Goal: Communication & Community: Ask a question

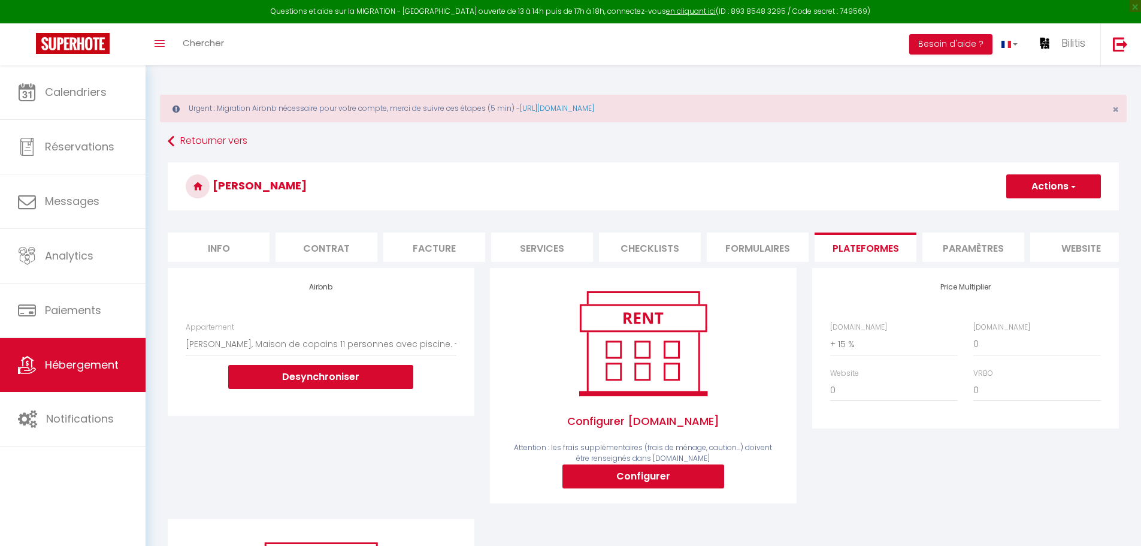
select select "7900-1380629858766461611"
select select "+ 15 %"
click at [975, 52] on button "Besoin d'aide ?" at bounding box center [950, 44] width 83 height 20
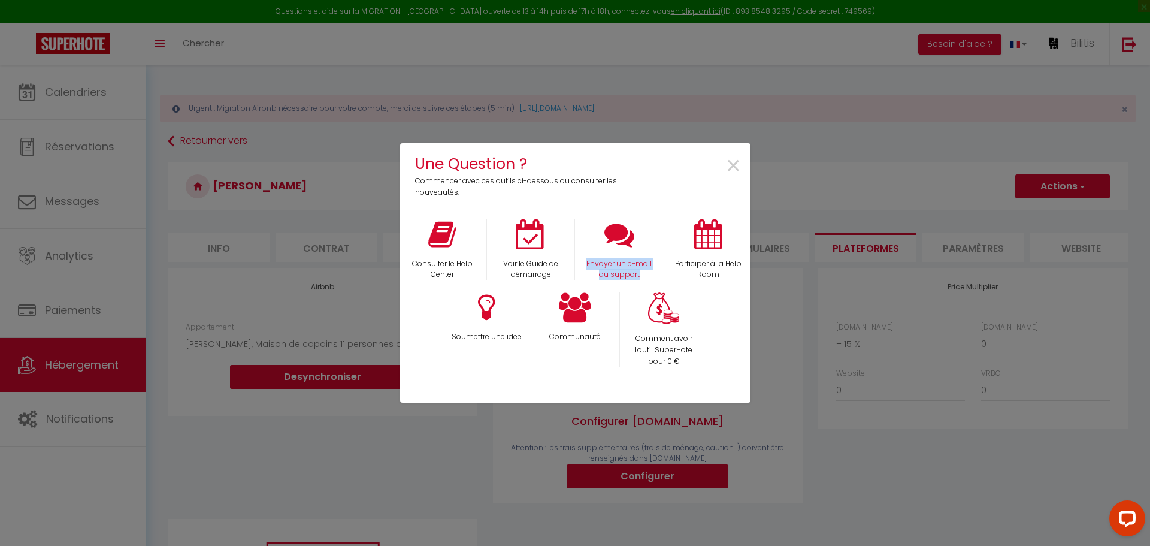
copy p "Envoyer un e-mail au support"
drag, startPoint x: 582, startPoint y: 259, endPoint x: 640, endPoint y: 272, distance: 59.6
click at [640, 272] on div "Envoyer un e-mail au support" at bounding box center [619, 250] width 89 height 62
click at [730, 171] on span "×" at bounding box center [734, 166] width 16 height 38
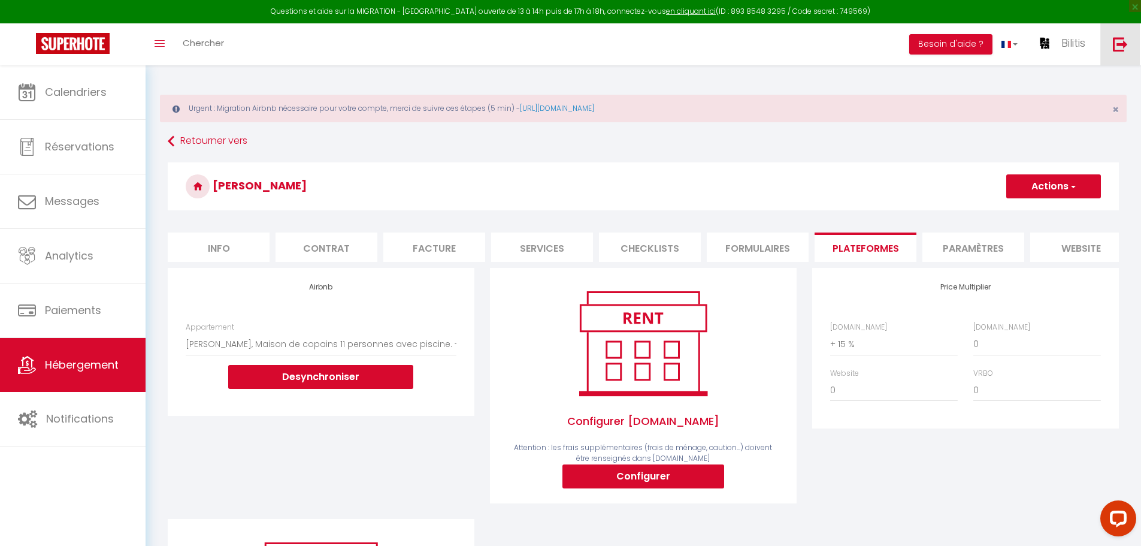
click at [1137, 46] on link at bounding box center [1121, 44] width 40 height 42
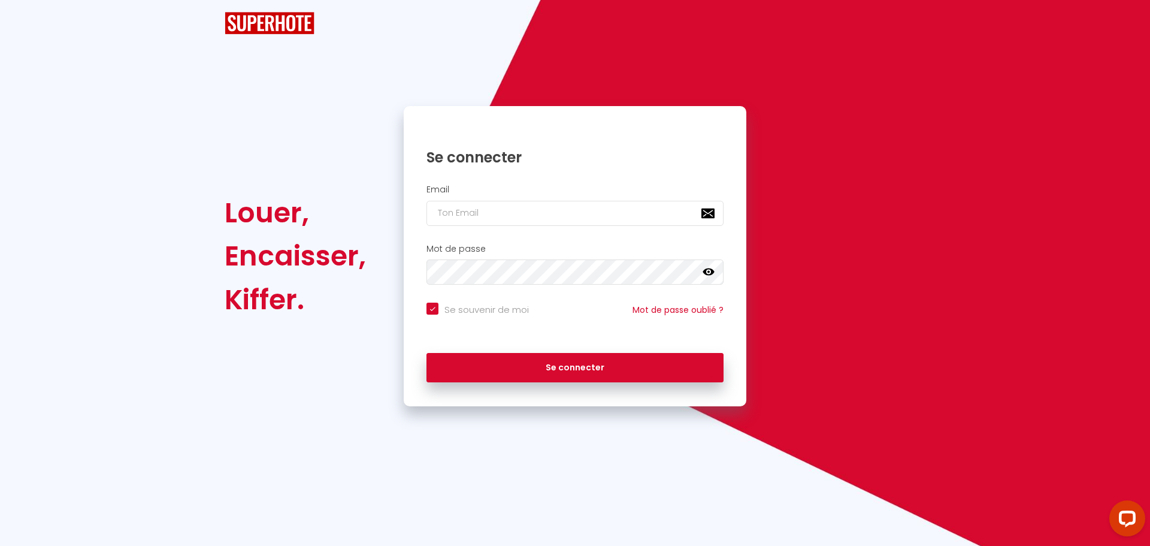
checkbox input "true"
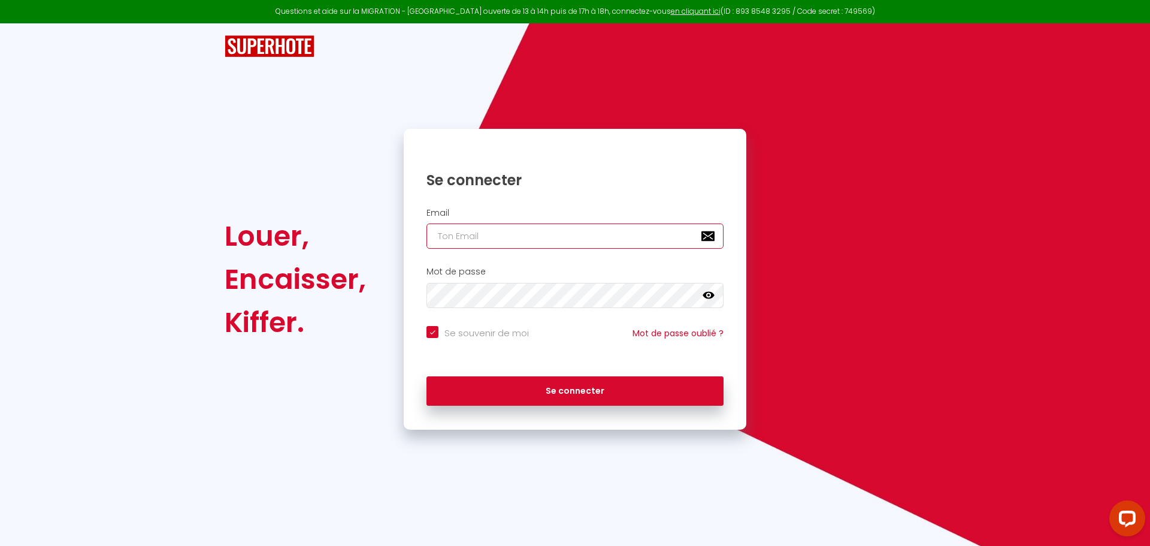
type input "[PERSON_NAME][EMAIL_ADDRESS][DOMAIN_NAME]"
checkbox input "true"
drag, startPoint x: 507, startPoint y: 240, endPoint x: 306, endPoint y: 241, distance: 201.3
click at [307, 241] on div "Louer, Encaisser, [PERSON_NAME]. Se connecter Email [PERSON_NAME][EMAIL_ADDRESS…" at bounding box center [575, 279] width 717 height 301
paste input "[EMAIL_ADDRESS]"
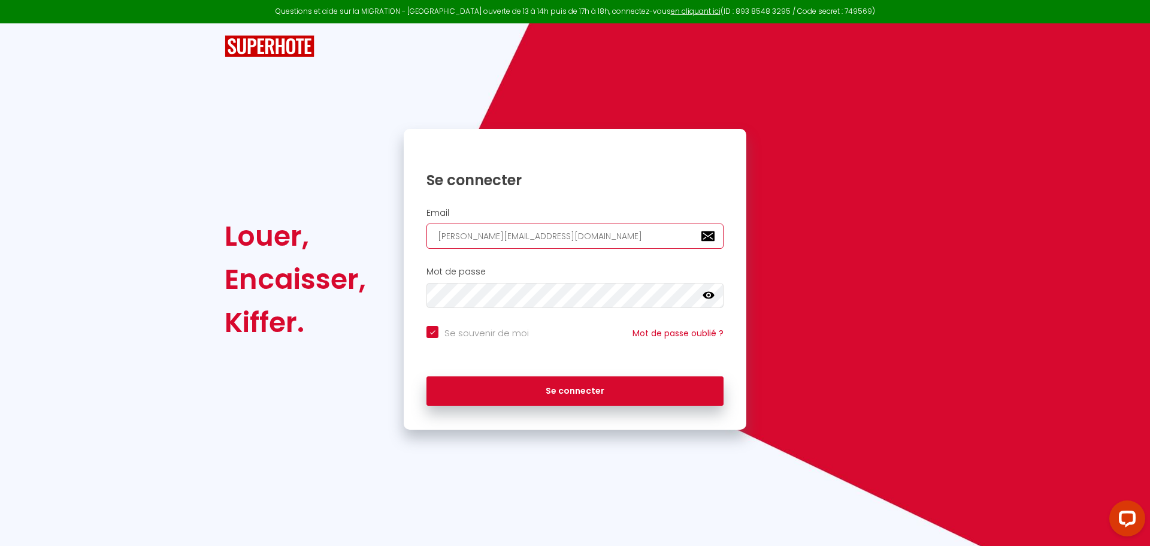
type input "[EMAIL_ADDRESS][DOMAIN_NAME]"
checkbox input "true"
type input "[EMAIL_ADDRESS][DOMAIN_NAME]"
click at [464, 285] on div "Mot de passe false" at bounding box center [575, 287] width 327 height 41
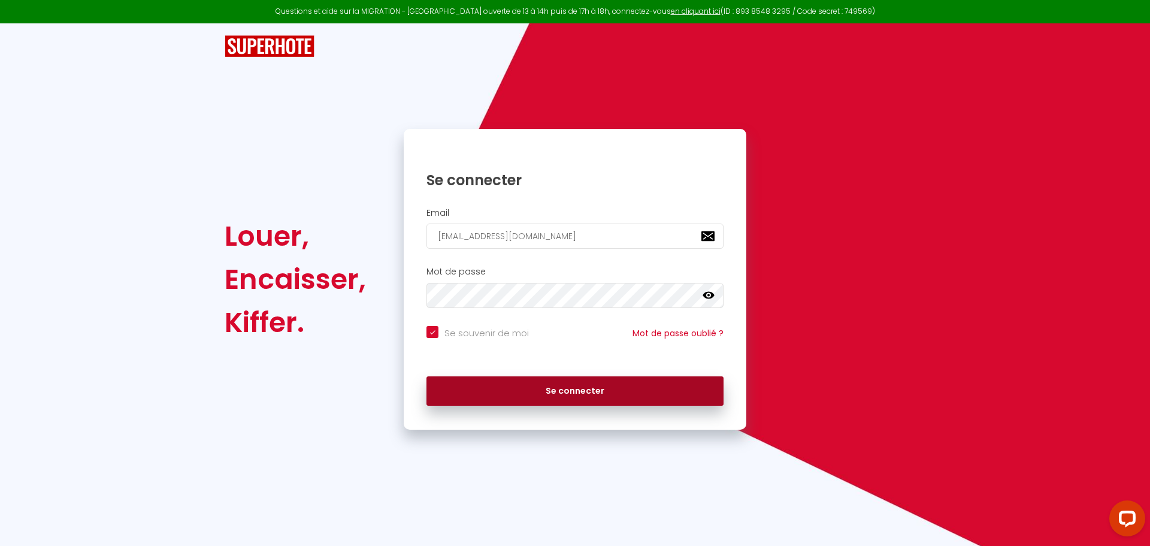
click at [518, 385] on button "Se connecter" at bounding box center [575, 391] width 297 height 30
checkbox input "true"
